Goal: Task Accomplishment & Management: Complete application form

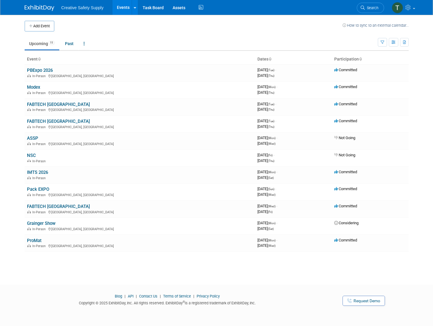
click at [40, 171] on link "IMTS 2026" at bounding box center [37, 172] width 21 height 5
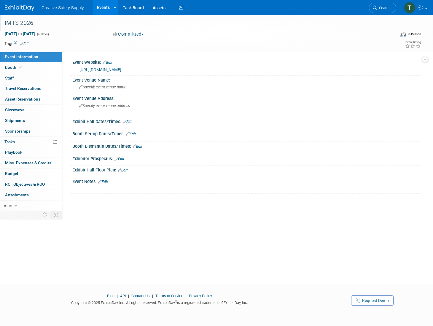
scroll to position [0, 0]
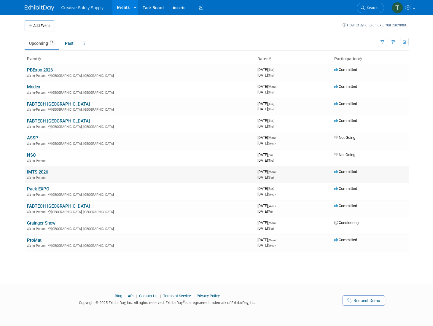
scroll to position [0, 0]
click at [39, 171] on link "IMTS 2026" at bounding box center [37, 172] width 21 height 5
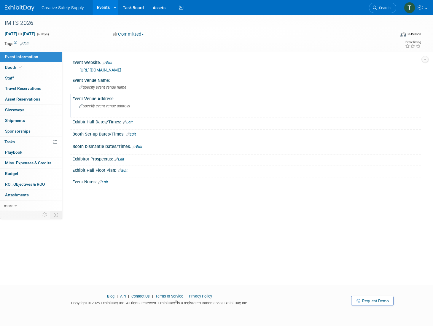
scroll to position [0, 0]
click at [102, 87] on span "Specify event venue name" at bounding box center [102, 87] width 47 height 4
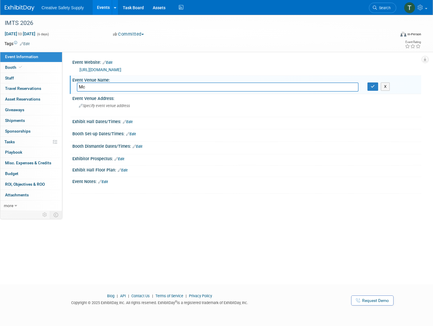
scroll to position [0, 0]
click at [92, 87] on input "Mc" at bounding box center [218, 87] width 282 height 9
type input "McCormick Place"
click at [112, 103] on div "Specify event venue address" at bounding box center [145, 108] width 136 height 14
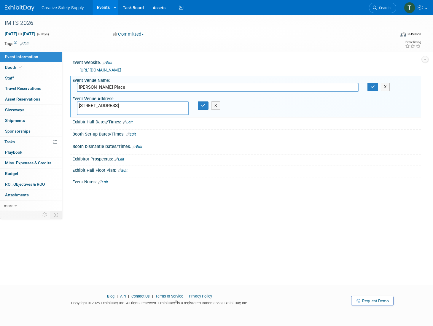
click at [111, 112] on textarea "2301 MLK Drive Chicago, IL" at bounding box center [133, 108] width 112 height 14
type textarea "2301 MLK Drive Chicago, IL 60616"
click at [12, 67] on span "Booth" at bounding box center [14, 67] width 18 height 5
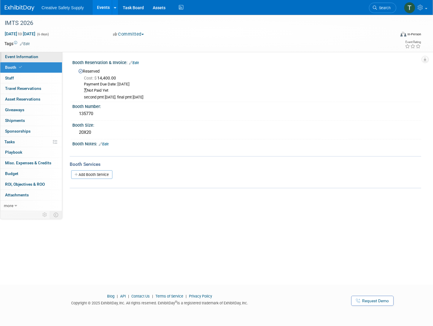
click at [18, 58] on span "Event Information" at bounding box center [21, 56] width 33 height 5
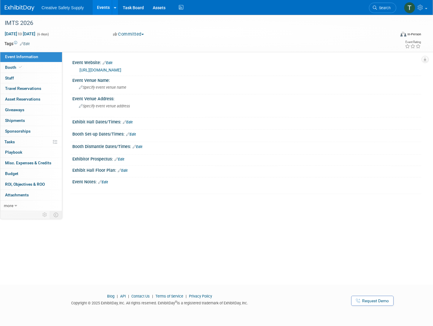
click at [13, 9] on img at bounding box center [20, 8] width 30 height 6
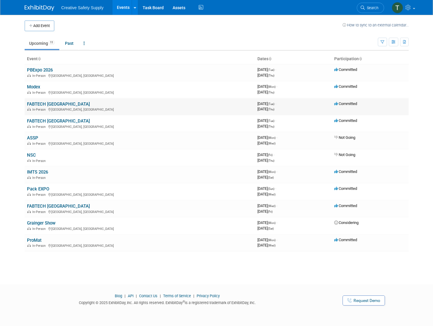
scroll to position [0, 0]
click at [38, 170] on link "IMTS 2026" at bounding box center [37, 171] width 21 height 5
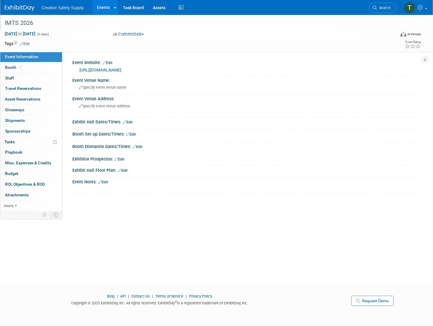
scroll to position [1, 0]
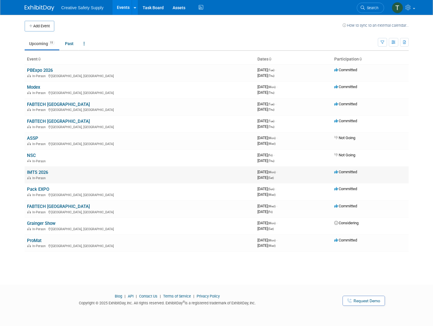
scroll to position [0, 0]
click at [43, 171] on link "IMTS 2026" at bounding box center [37, 172] width 21 height 5
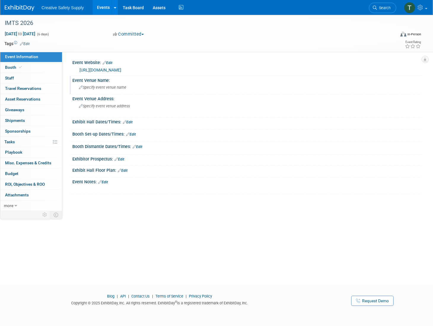
click at [98, 88] on span "Specify event venue name" at bounding box center [102, 87] width 47 height 4
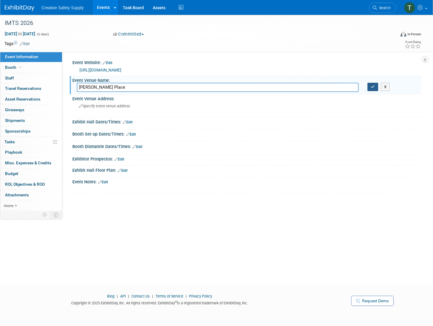
type input "McCormick Place"
click at [374, 89] on button "button" at bounding box center [373, 87] width 11 height 8
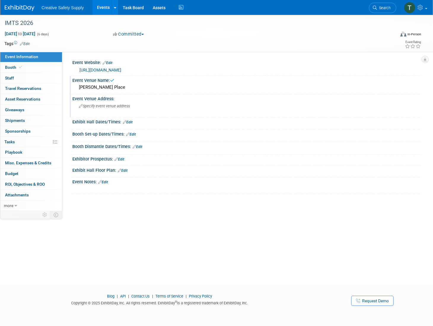
click at [115, 105] on span "Specify event venue address" at bounding box center [104, 106] width 51 height 4
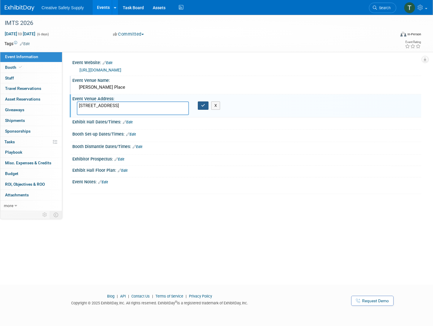
type textarea "2301 MLK Drive Chicago, Il, 60616"
click at [203, 102] on button "button" at bounding box center [203, 105] width 11 height 8
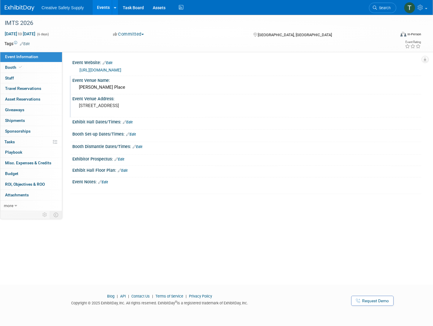
click at [14, 10] on img at bounding box center [20, 8] width 30 height 6
